Goal: Transaction & Acquisition: Purchase product/service

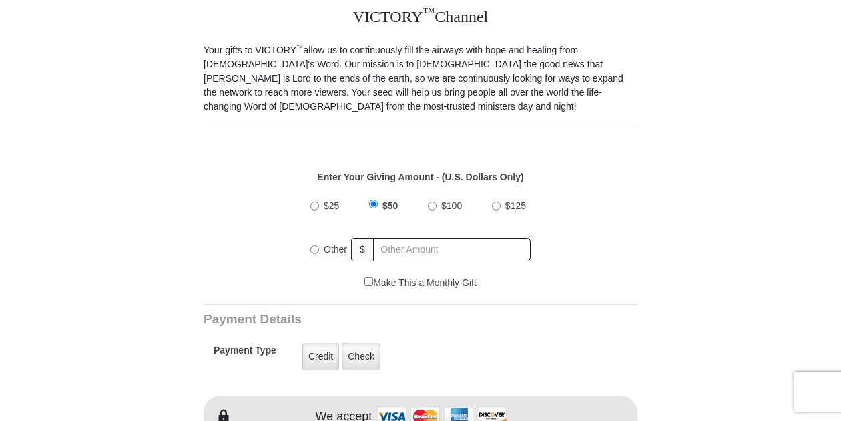
scroll to position [467, 0]
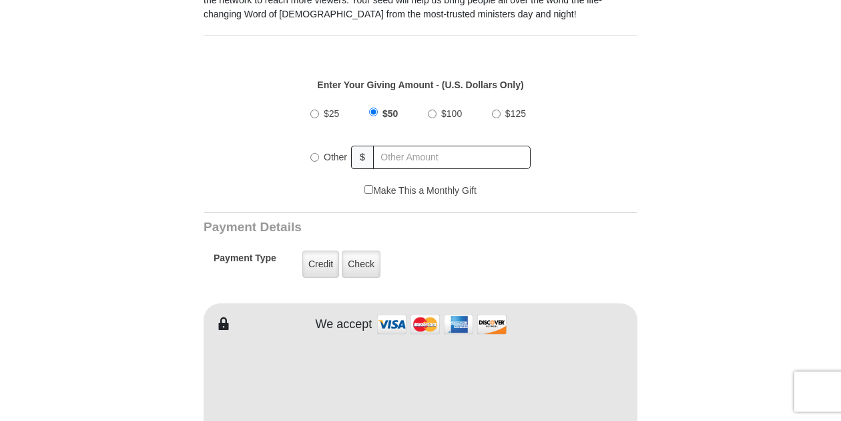
click at [316, 109] on input "$25" at bounding box center [314, 113] width 9 height 9
radio input "true"
click at [402, 146] on input "text" at bounding box center [452, 157] width 156 height 23
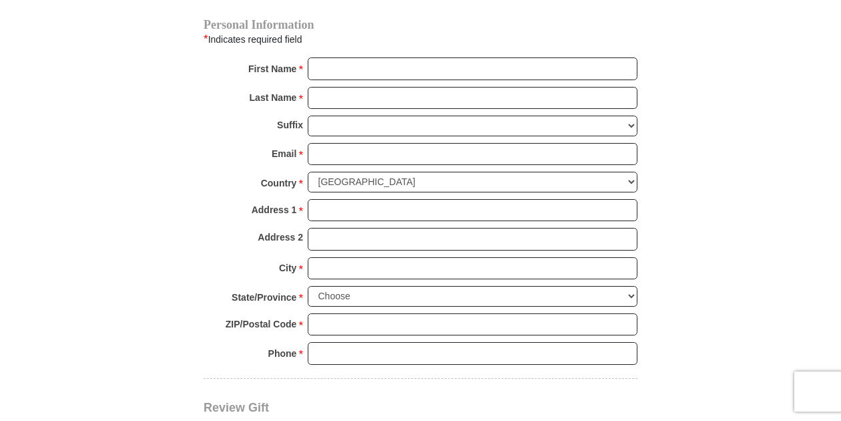
scroll to position [1001, 0]
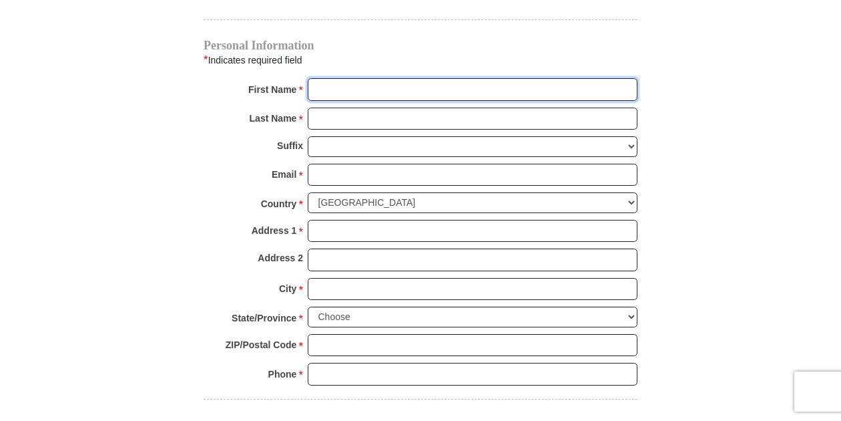
click at [336, 78] on input "First Name *" at bounding box center [473, 89] width 330 height 23
type input "[PERSON_NAME]"
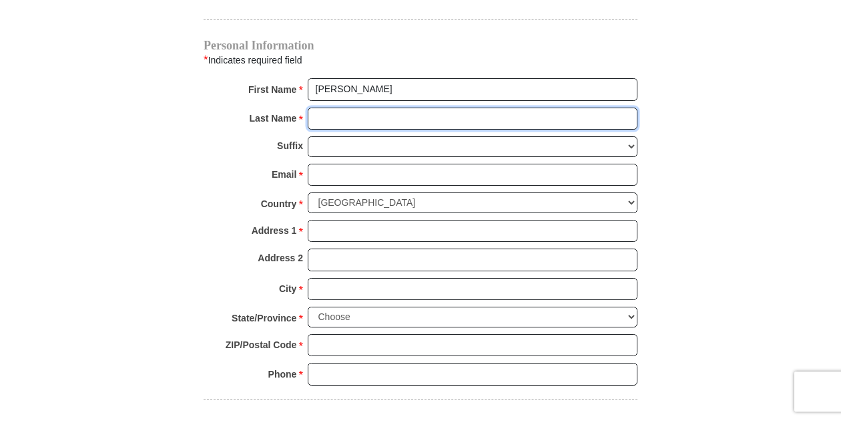
click at [318, 107] on input "Last Name *" at bounding box center [473, 118] width 330 height 23
type input "[PERSON_NAME]"
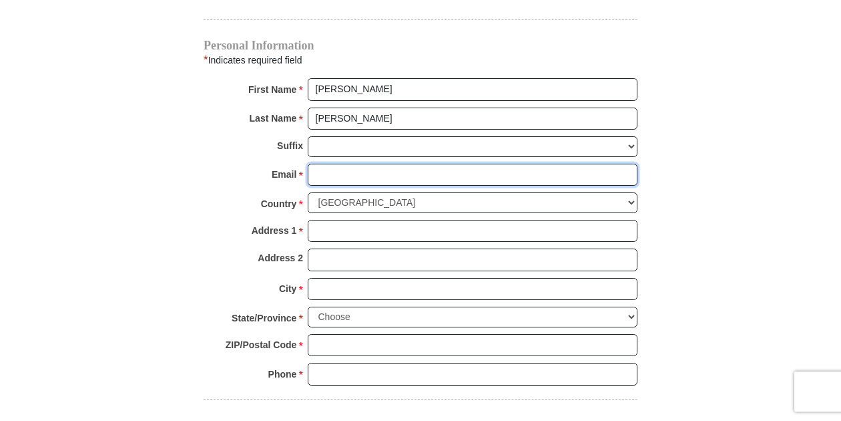
click at [328, 164] on input "Email *" at bounding box center [473, 175] width 330 height 23
drag, startPoint x: 387, startPoint y: 156, endPoint x: 461, endPoint y: 149, distance: 73.7
click at [450, 164] on input "kshamlett@sbcglp" at bounding box center [473, 175] width 330 height 23
type input "[EMAIL_ADDRESS][DOMAIN_NAME]"
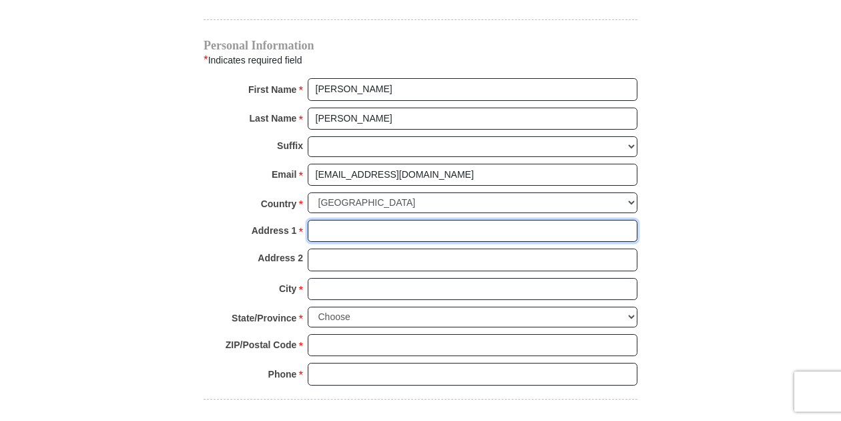
click at [334, 220] on input "Address 1 *" at bounding box center [473, 231] width 330 height 23
type input "[STREET_ADDRESS]"
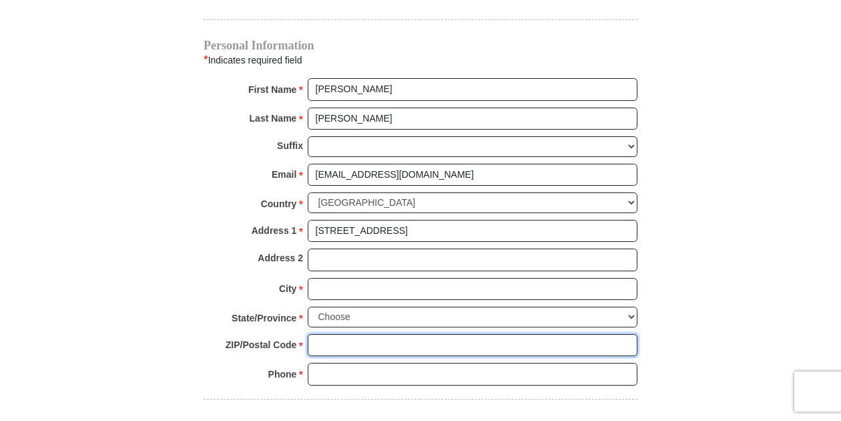
drag, startPoint x: 336, startPoint y: 329, endPoint x: 343, endPoint y: 324, distance: 9.1
click at [342, 334] on input "ZIP/Postal Code *" at bounding box center [473, 345] width 330 height 23
type input "46237"
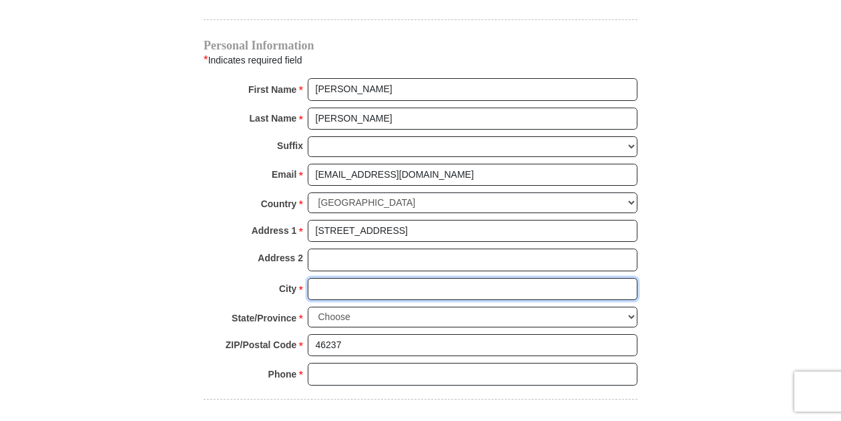
click at [320, 278] on input "City *" at bounding box center [473, 289] width 330 height 23
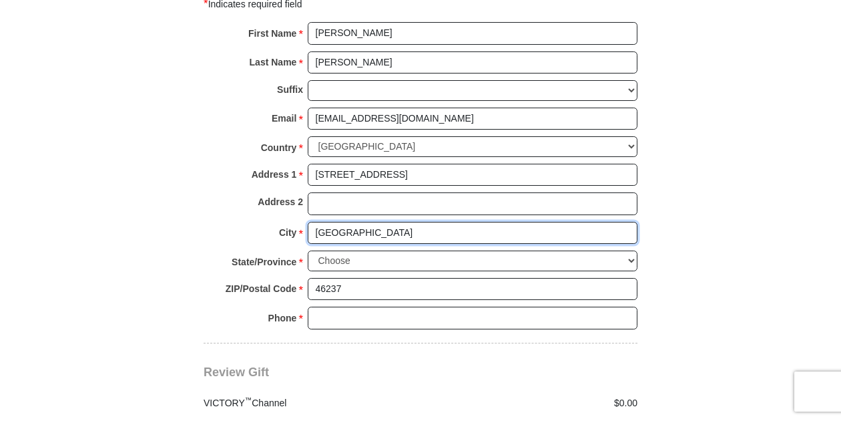
scroll to position [1135, 0]
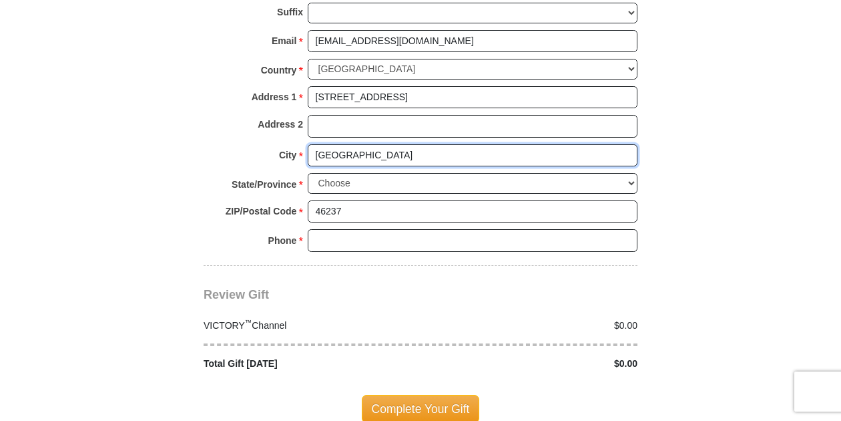
type input "[GEOGRAPHIC_DATA]"
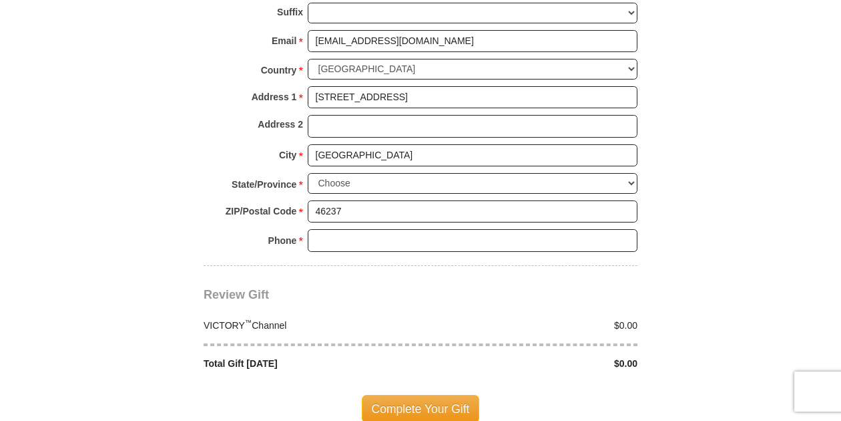
click at [301, 176] on span "*" at bounding box center [300, 185] width 5 height 19
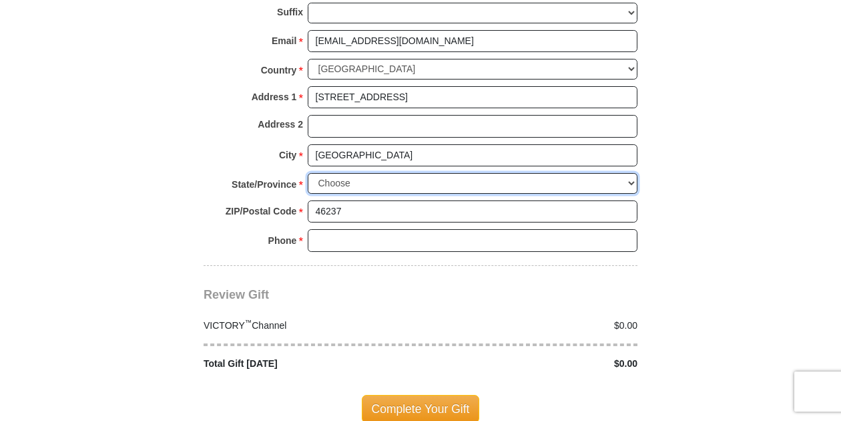
click at [308, 173] on select "Choose [US_STATE] [US_STATE] [US_STATE] [US_STATE] [US_STATE] Armed Forces Amer…" at bounding box center [473, 183] width 330 height 21
click at [336, 173] on select "Choose [US_STATE] [US_STATE] [US_STATE] [US_STATE] [US_STATE] Armed Forces Amer…" at bounding box center [473, 183] width 330 height 21
select select "IN"
click at [308, 173] on select "Choose [US_STATE] [US_STATE] [US_STATE] [US_STATE] [US_STATE] Armed Forces Amer…" at bounding box center [473, 183] width 330 height 21
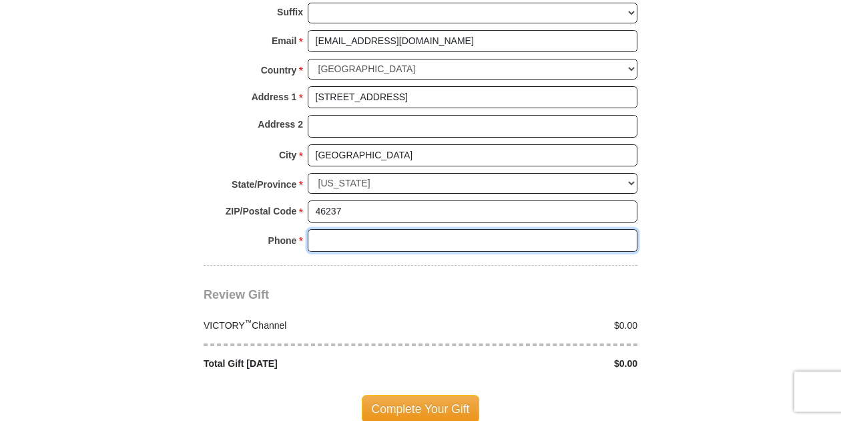
click at [331, 229] on input "Phone * *" at bounding box center [473, 240] width 330 height 23
type input "[PHONE_NUMBER]"
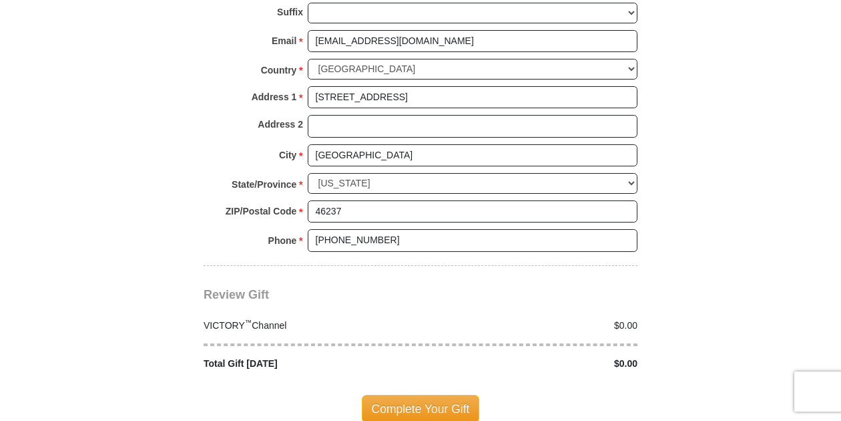
click at [292, 318] on div "VICTORY ™ Channel" at bounding box center [309, 325] width 224 height 14
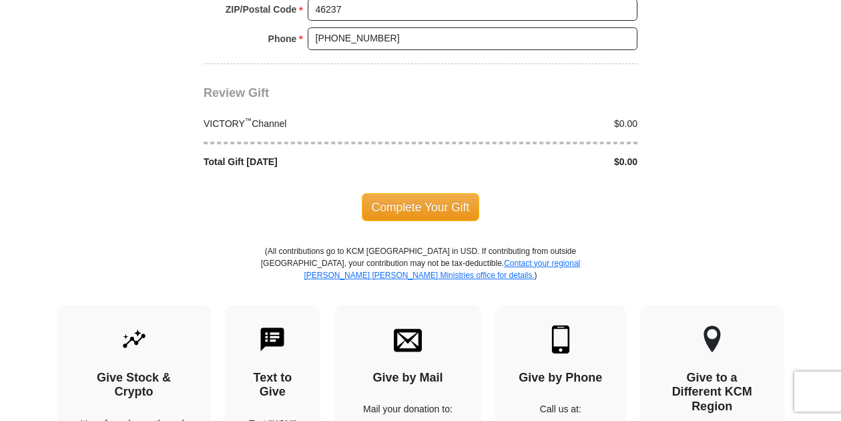
scroll to position [1335, 0]
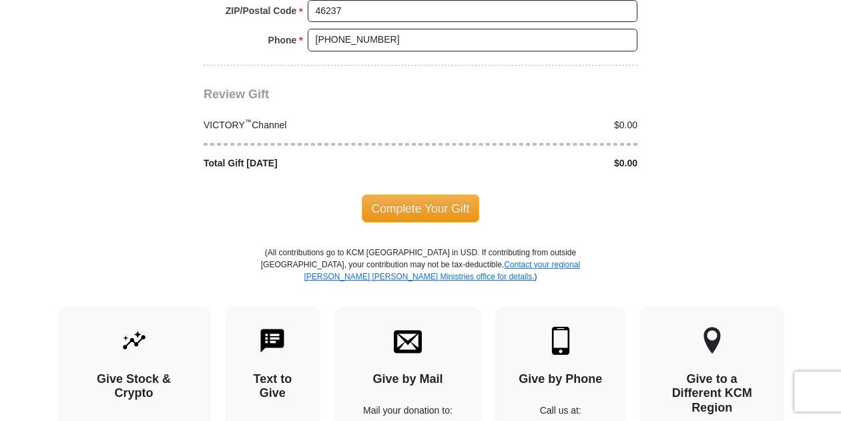
click at [264, 156] on div "Total Gift [DATE]" at bounding box center [309, 163] width 224 height 14
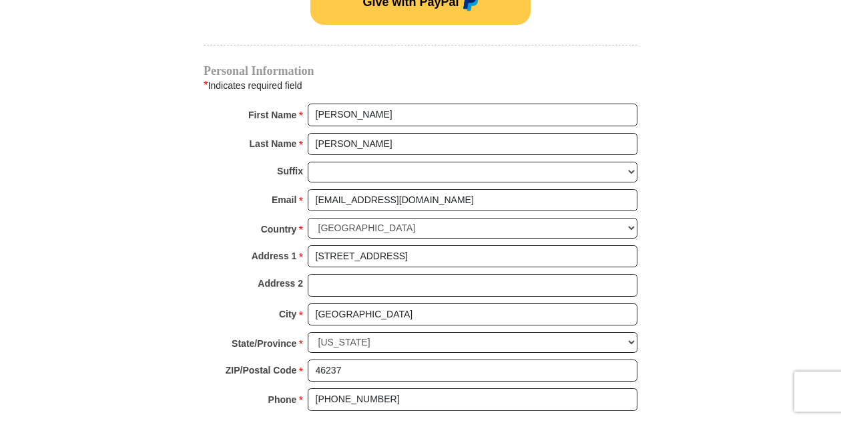
scroll to position [1135, 0]
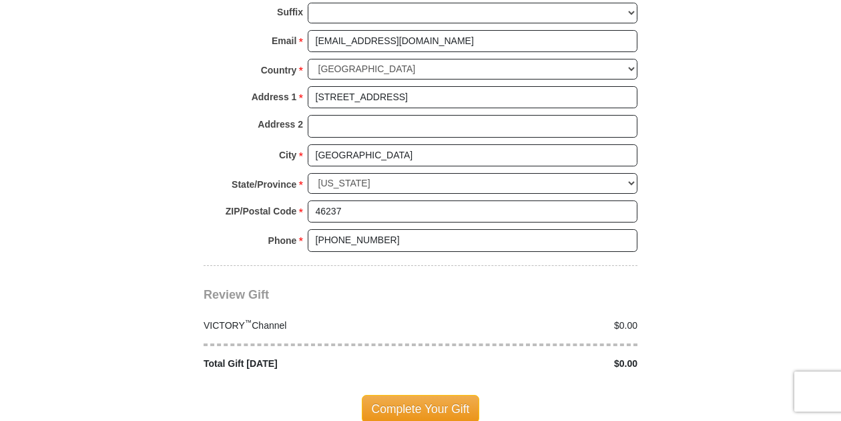
drag, startPoint x: 613, startPoint y: 175, endPoint x: 571, endPoint y: 236, distance: 74.1
click at [574, 234] on div "Personal Information * Indicates required field First Name * [PERSON_NAME] Plea…" at bounding box center [421, 86] width 434 height 358
drag, startPoint x: 634, startPoint y: 304, endPoint x: 605, endPoint y: 298, distance: 29.9
click at [605, 318] on div "$0.00" at bounding box center [533, 325] width 224 height 14
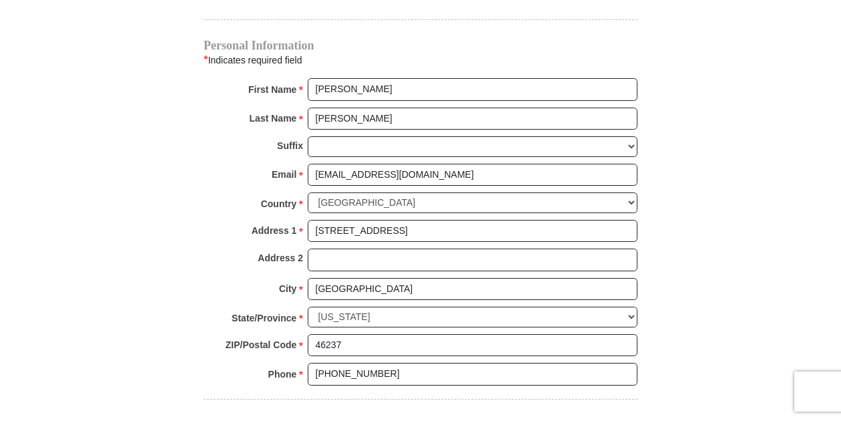
scroll to position [1335, 0]
